Goal: Entertainment & Leisure: Consume media (video, audio)

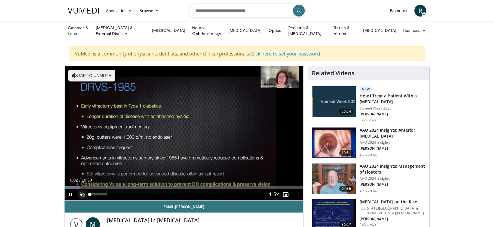
click at [83, 191] on span "Video Player" at bounding box center [82, 194] width 12 height 12
